Goal: Check status: Check status

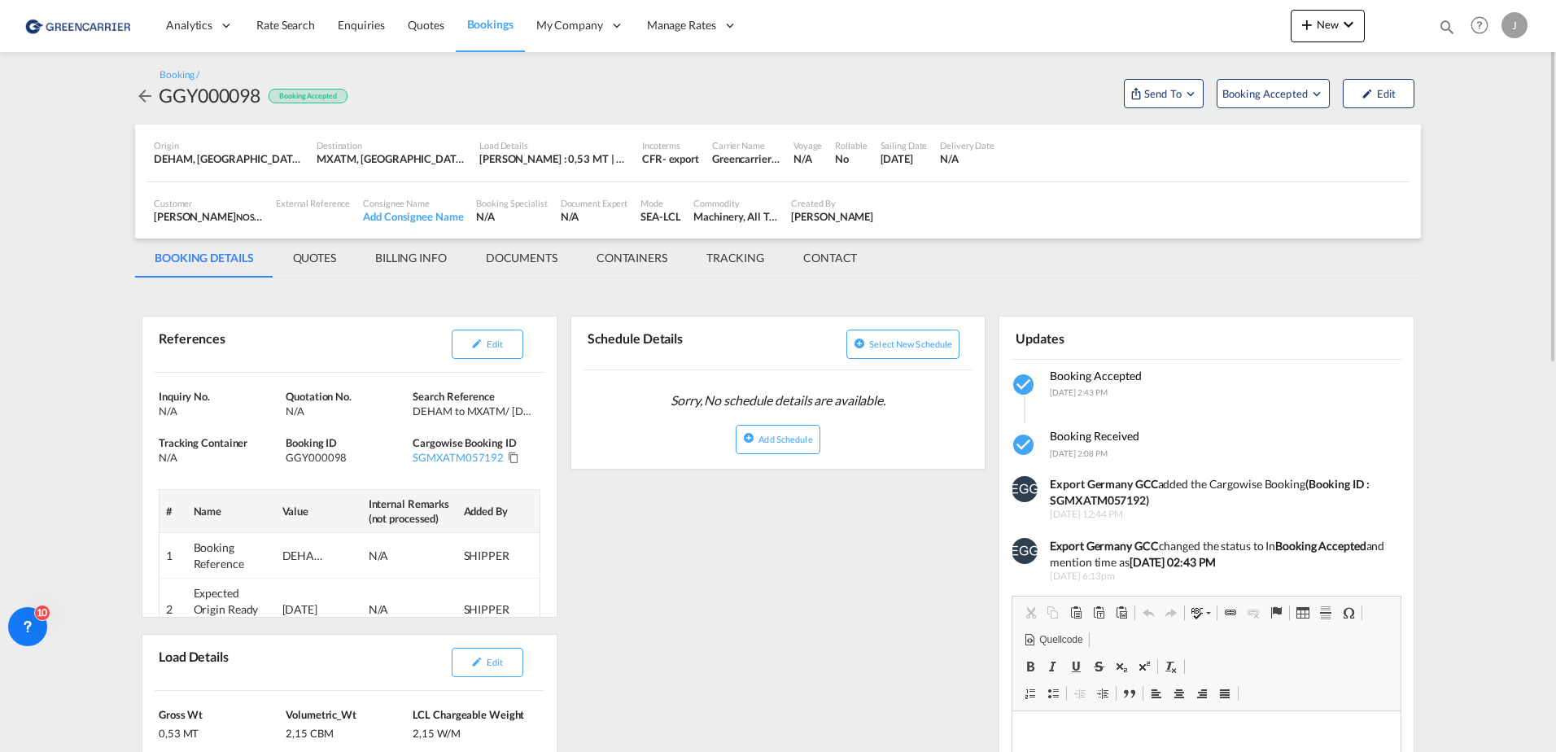
click at [502, 32] on span "Bookings" at bounding box center [490, 24] width 46 height 16
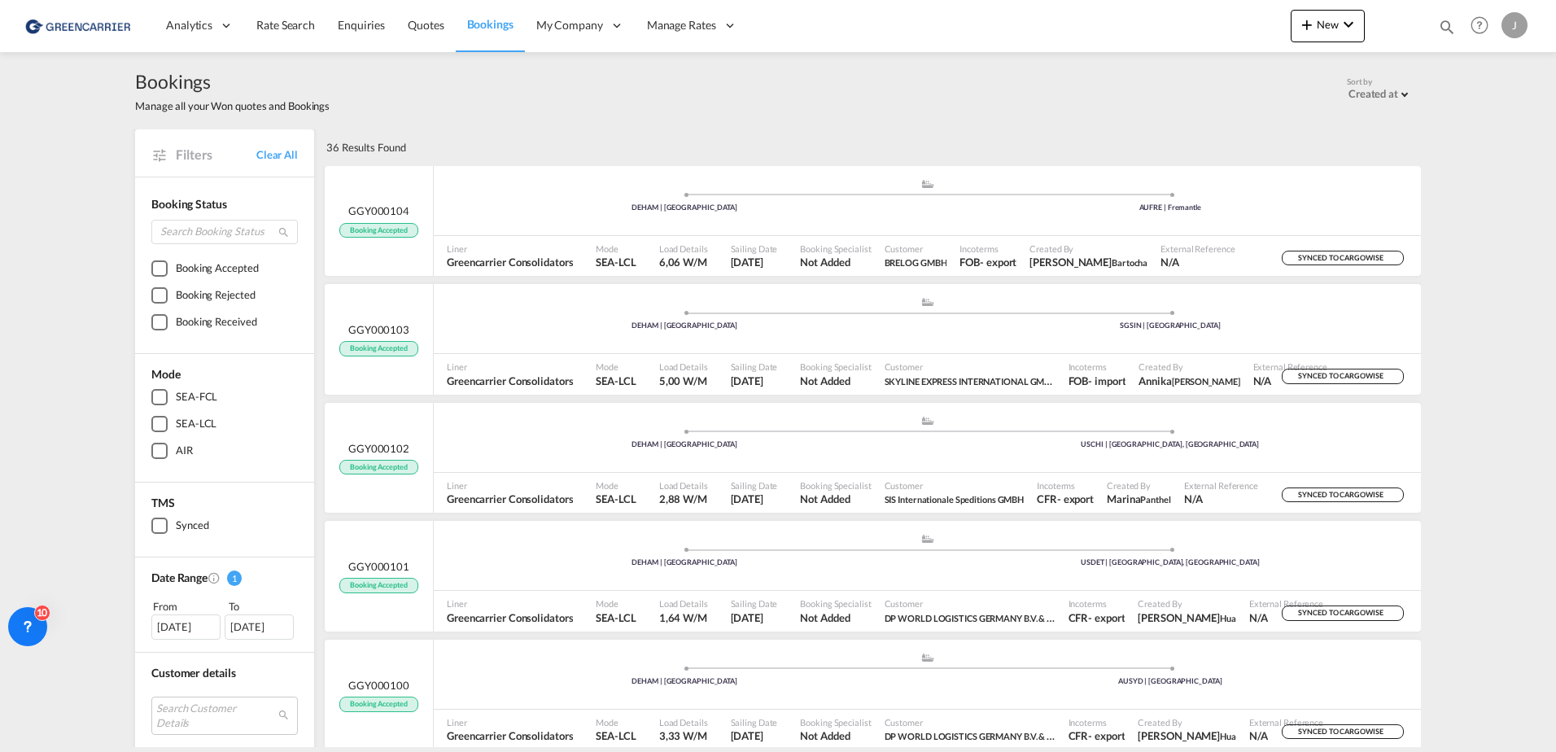
click at [169, 638] on div "[DATE]" at bounding box center [185, 626] width 69 height 24
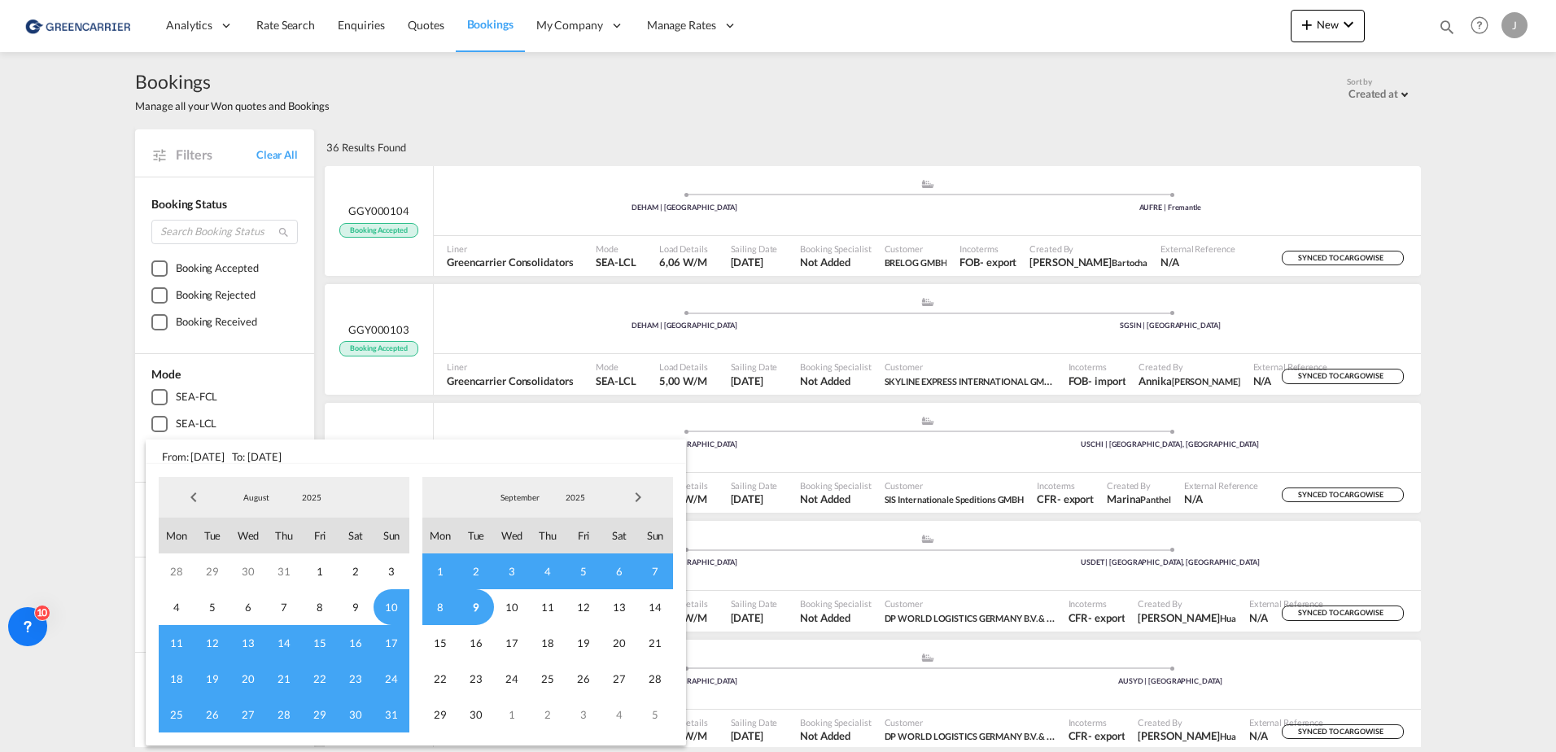
click at [435, 569] on span "1" at bounding box center [440, 571] width 36 height 36
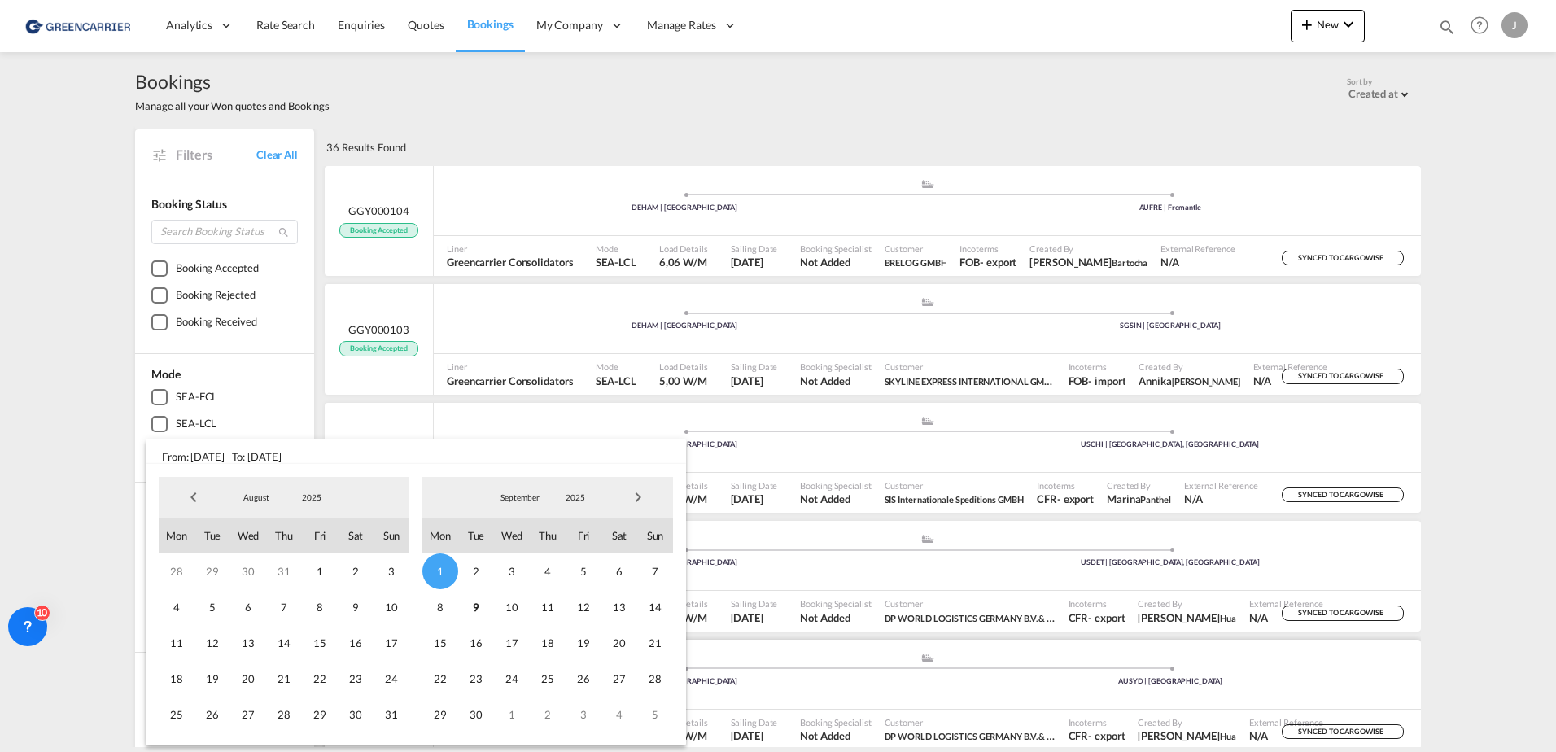
click at [481, 614] on span "9" at bounding box center [476, 607] width 36 height 36
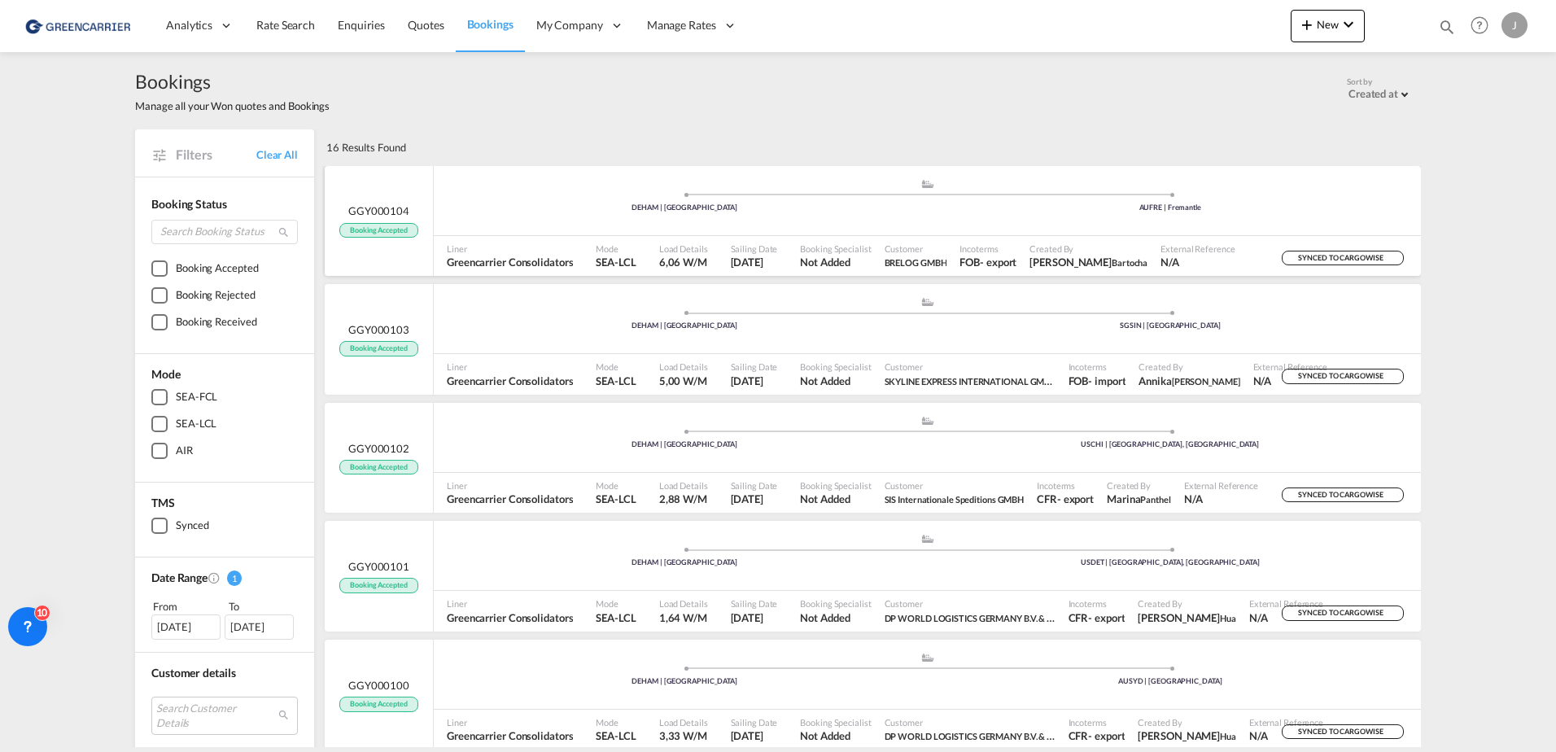
click at [923, 188] on div ".a{fill:#aaa8ad;} .a{fill:#aaa8ad;}" at bounding box center [927, 188] width 486 height 16
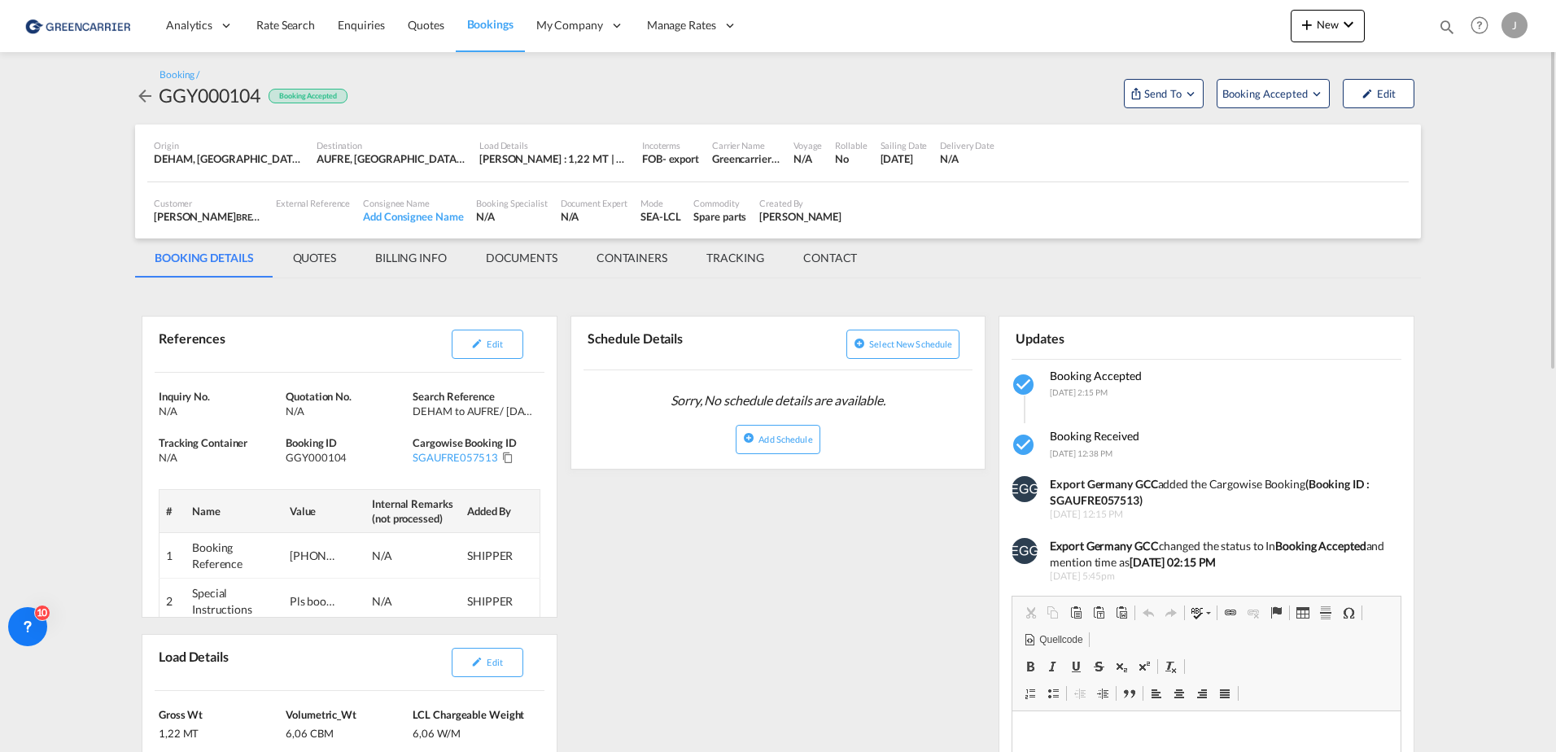
click at [112, 26] on img at bounding box center [79, 25] width 110 height 37
